Goal: Check status

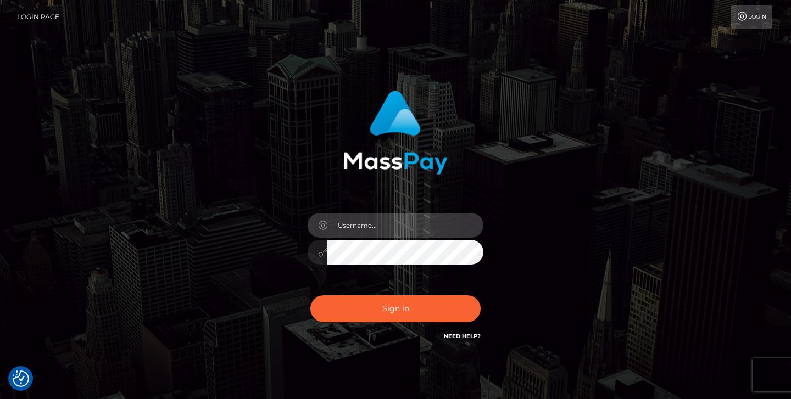
type input "jeremyfeist"
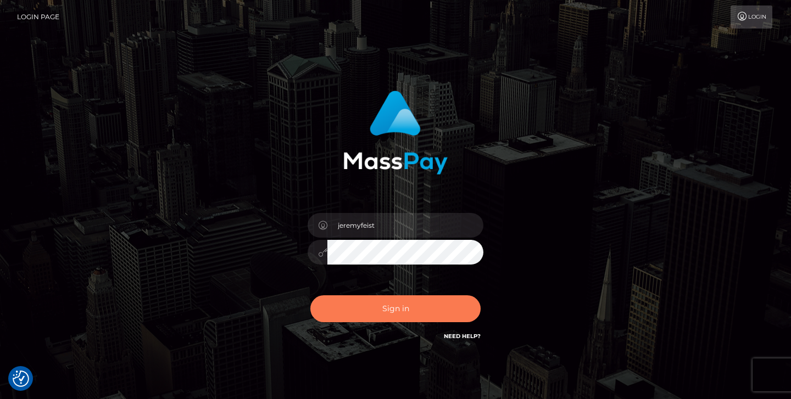
click at [375, 306] on button "Sign in" at bounding box center [395, 309] width 170 height 27
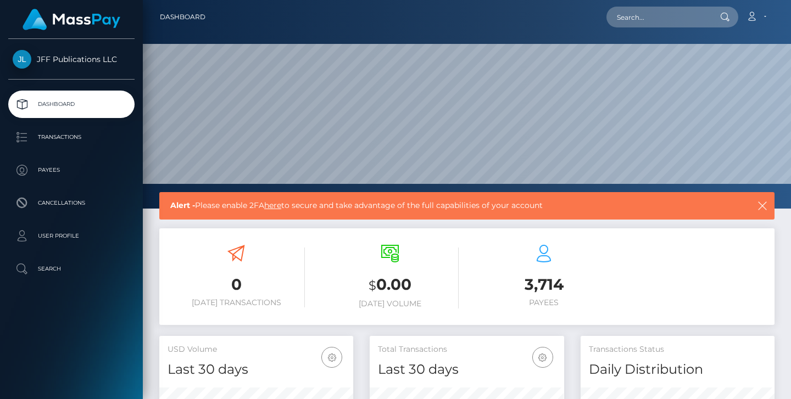
scroll to position [194, 194]
click at [42, 131] on p "Transactions" at bounding box center [72, 137] width 118 height 16
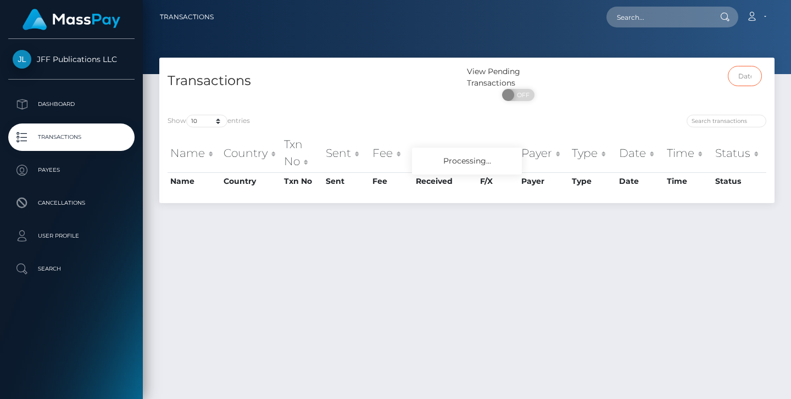
click at [754, 79] on input "text" at bounding box center [745, 76] width 35 height 20
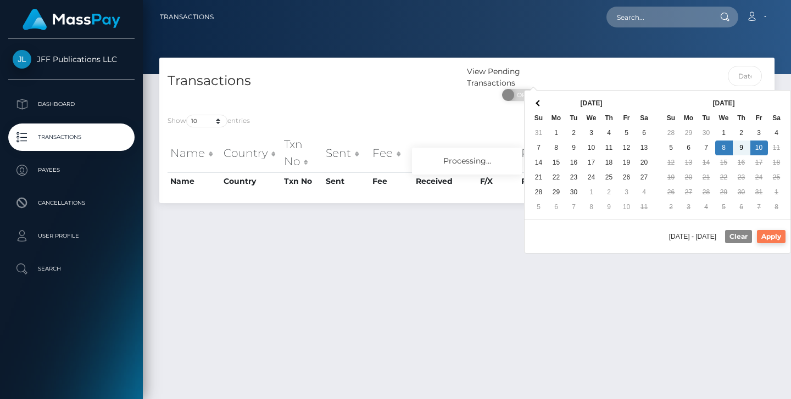
click at [766, 232] on button "Apply" at bounding box center [771, 236] width 29 height 13
type input "[DATE] - [DATE]"
